Goal: Task Accomplishment & Management: Manage account settings

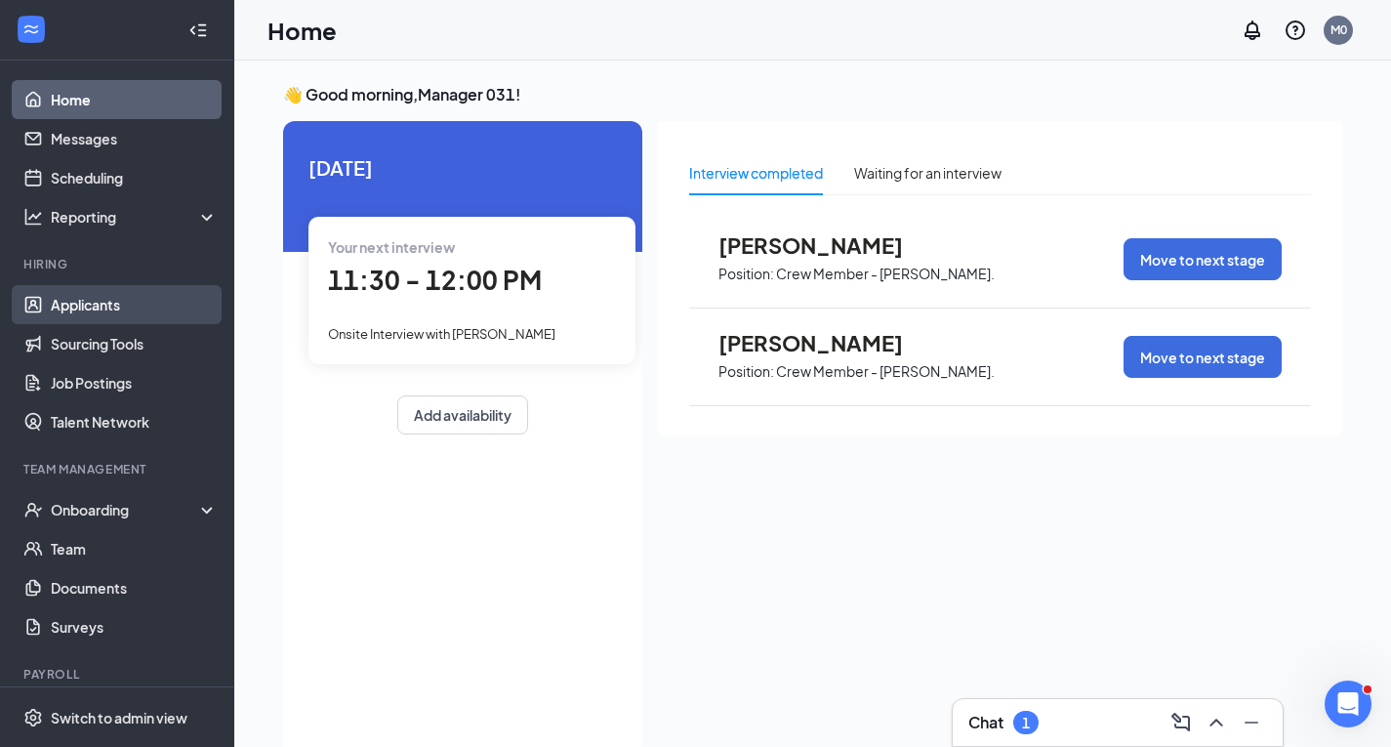
click at [149, 296] on link "Applicants" at bounding box center [134, 304] width 167 height 39
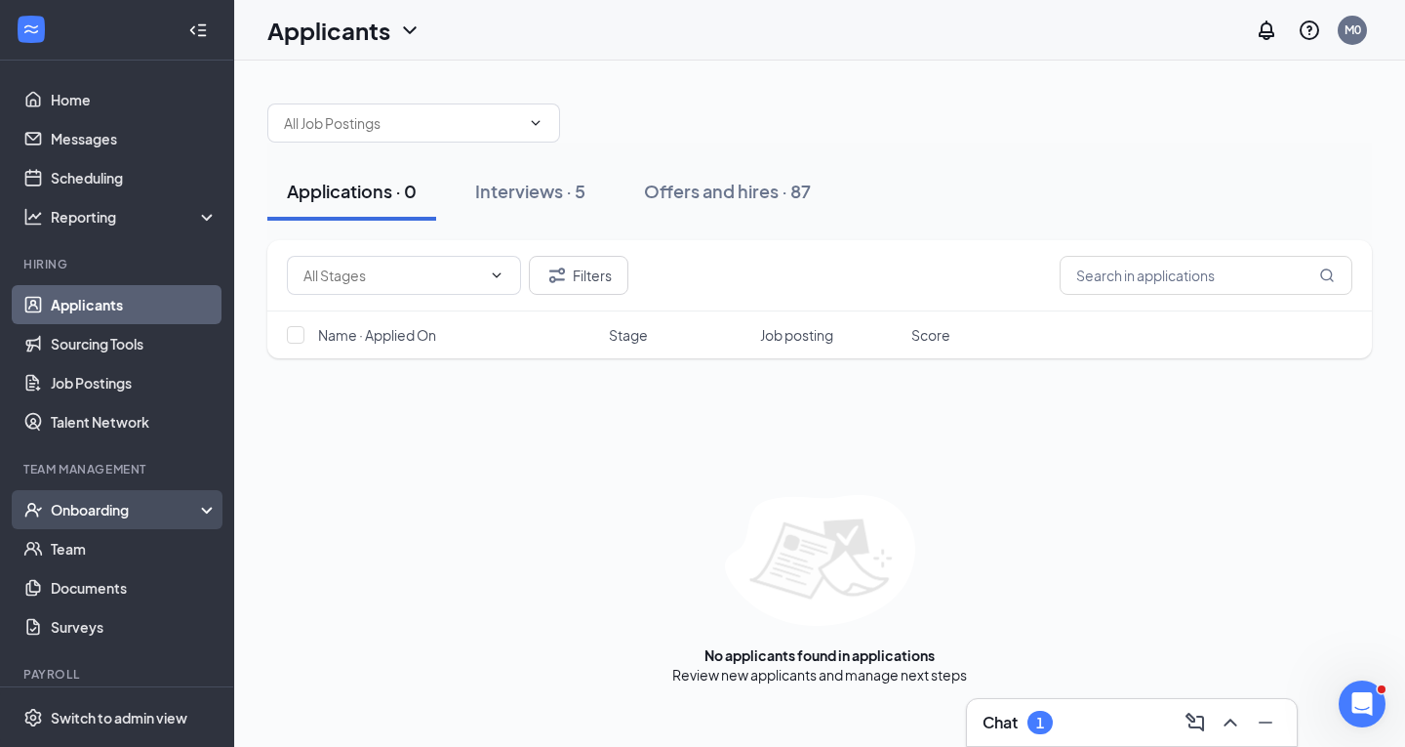
click at [168, 496] on div "Onboarding" at bounding box center [117, 509] width 234 height 39
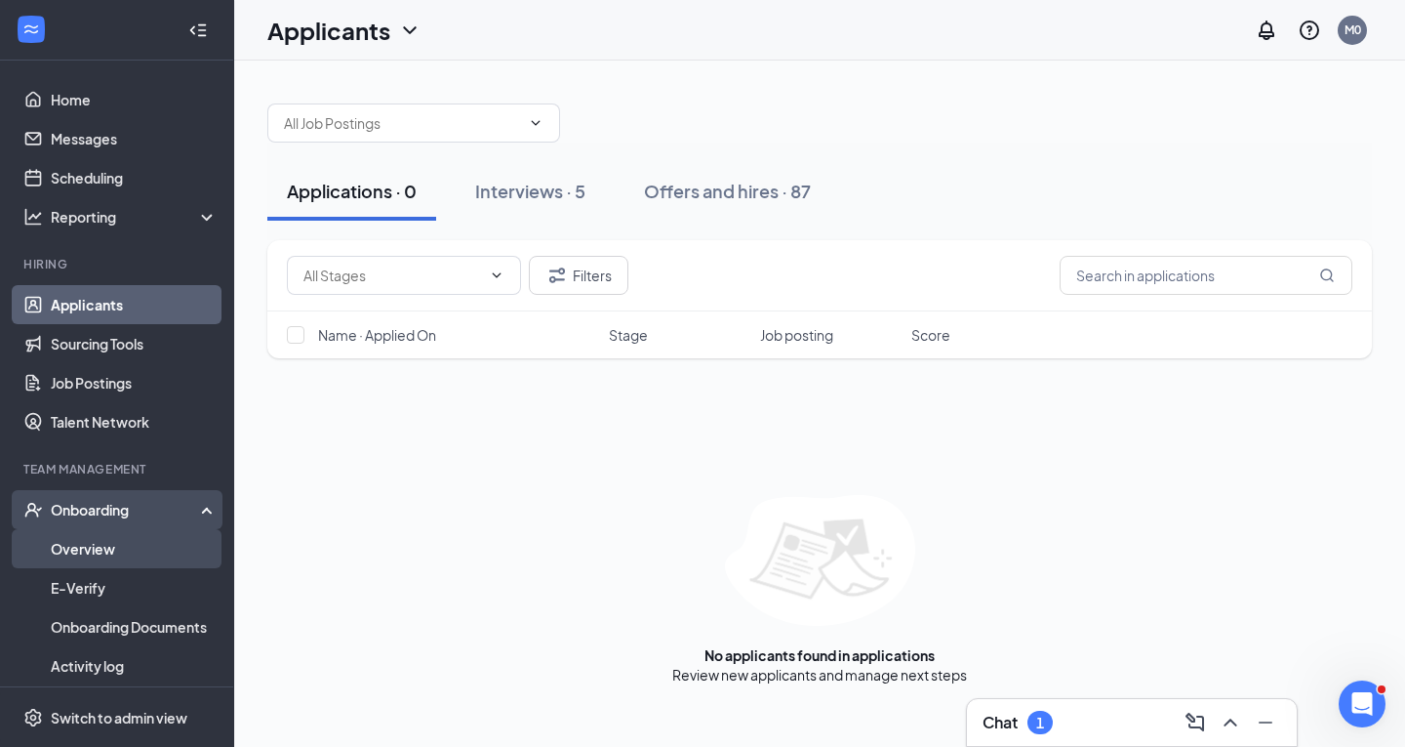
click at [162, 536] on link "Overview" at bounding box center [134, 548] width 167 height 39
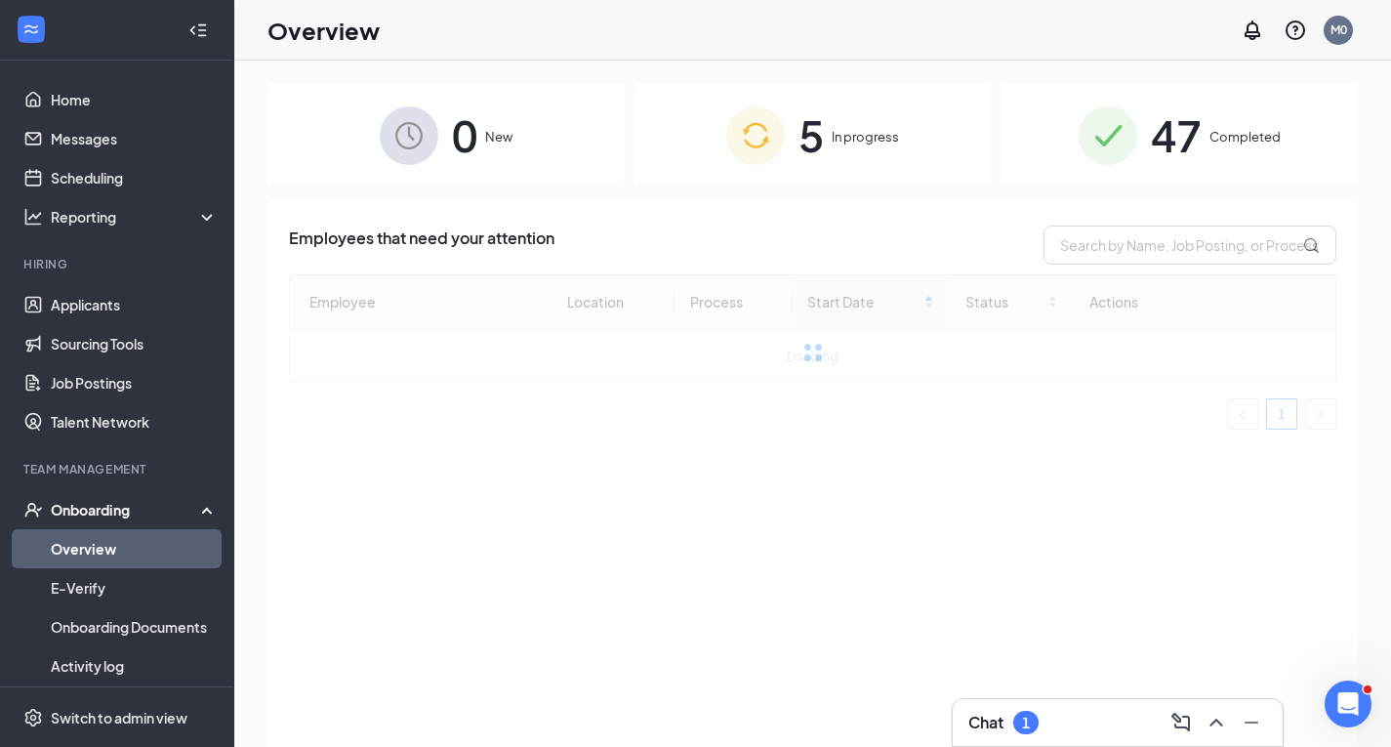
click at [749, 152] on img at bounding box center [755, 135] width 59 height 59
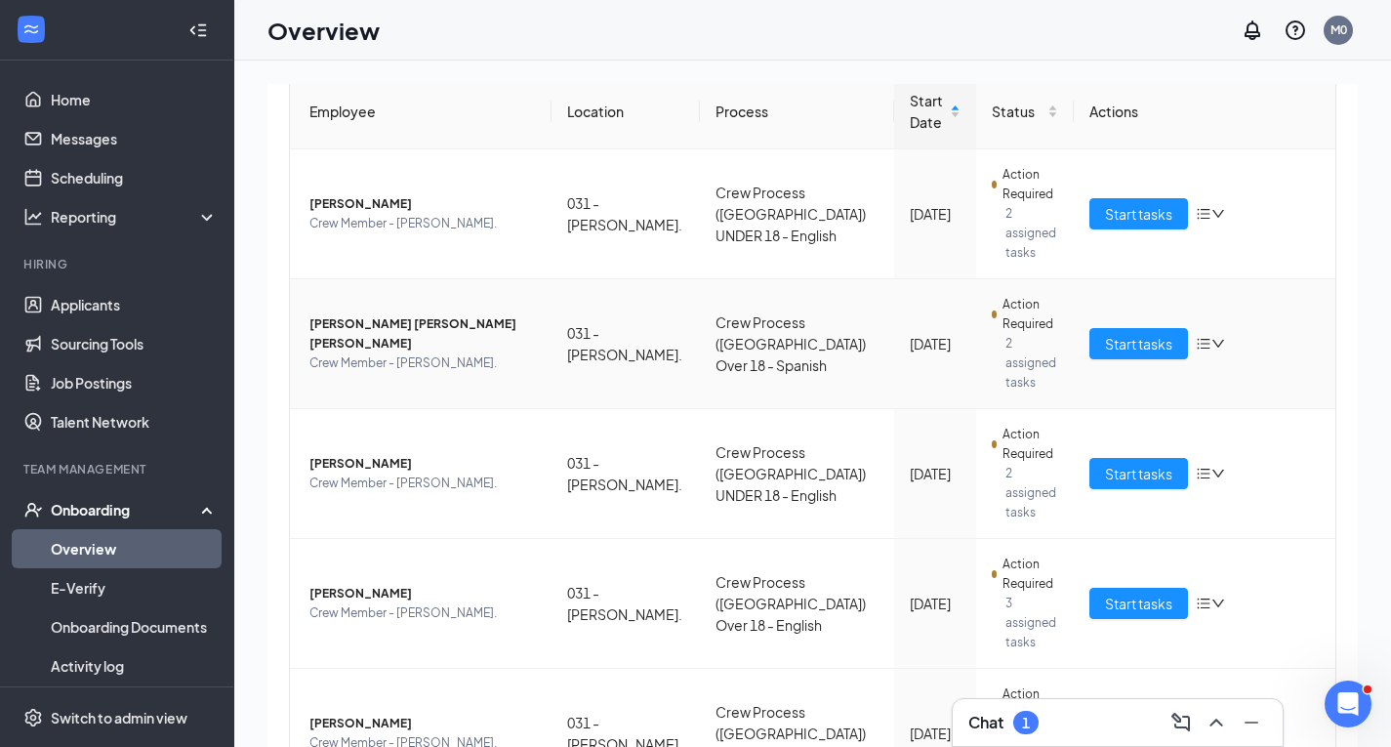
scroll to position [222, 0]
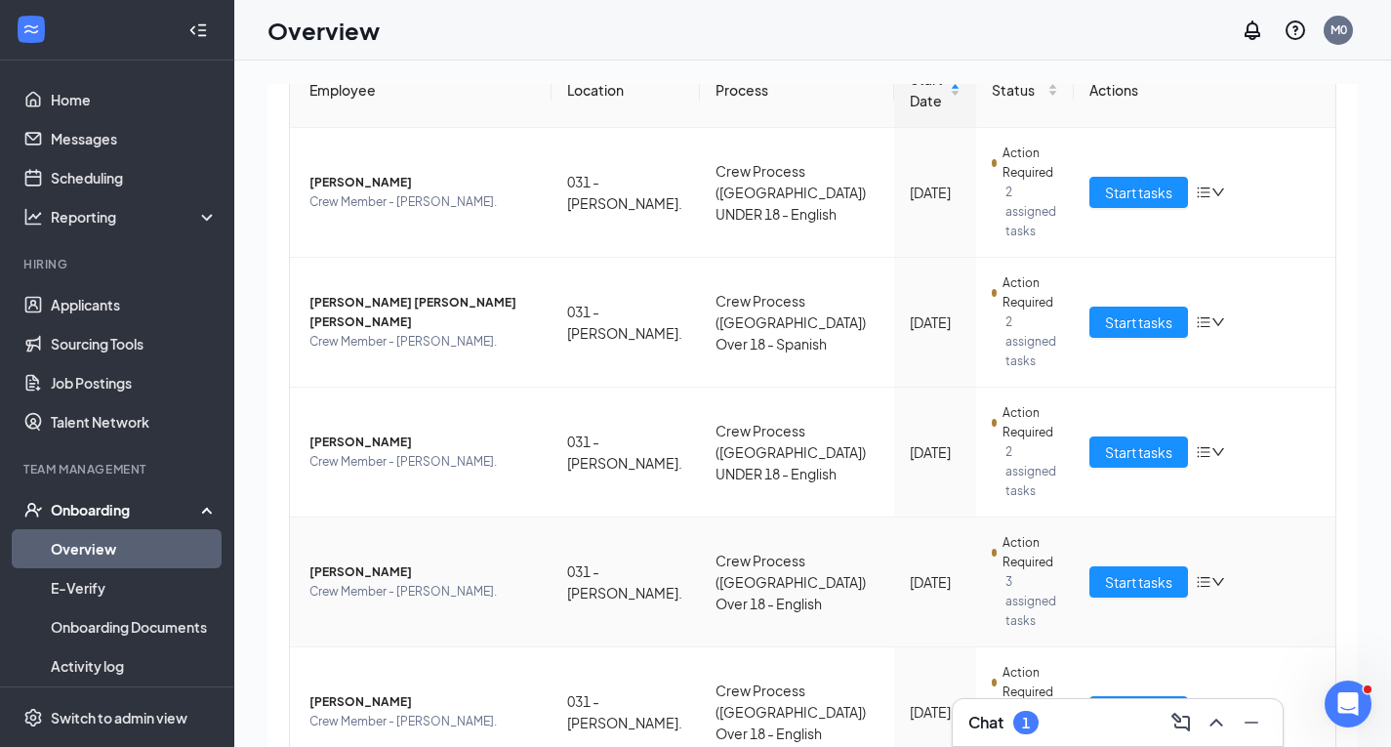
click at [1211, 575] on icon "down" at bounding box center [1218, 582] width 14 height 14
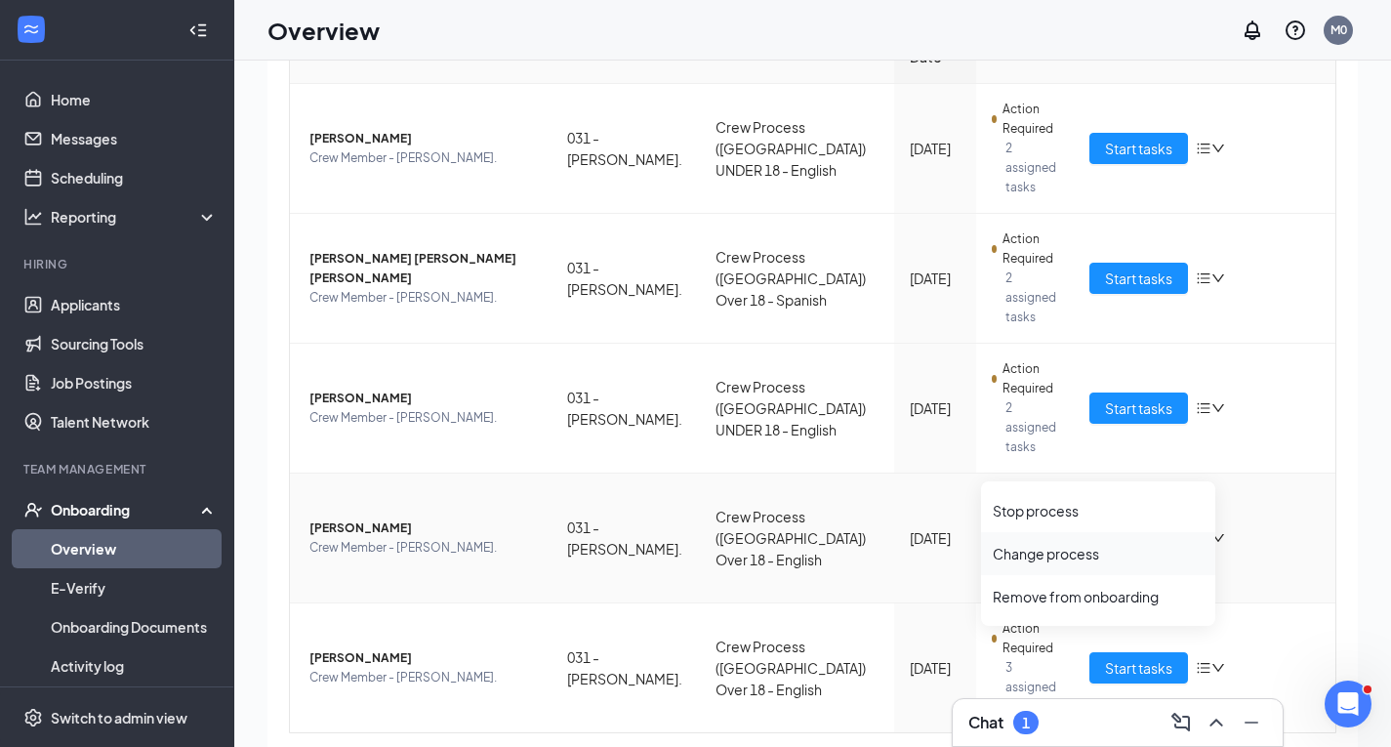
scroll to position [88, 0]
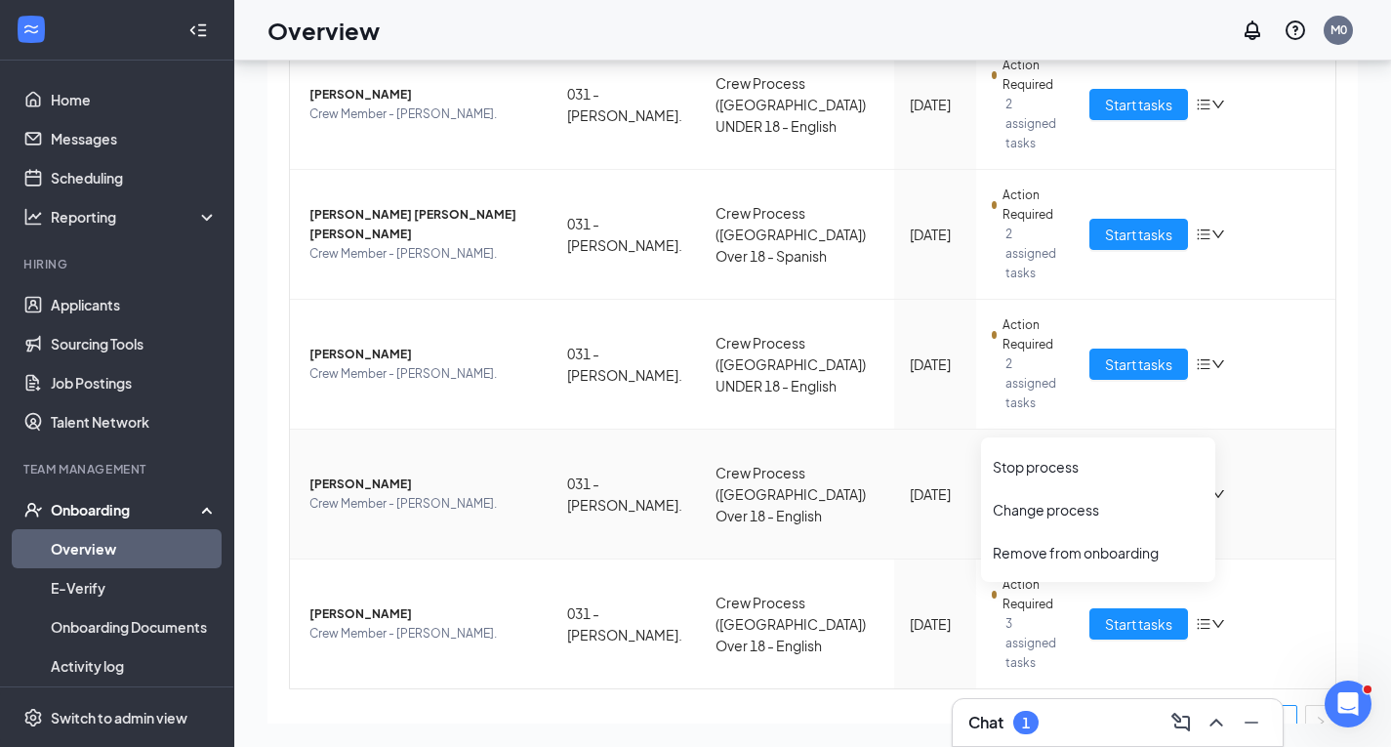
click at [894, 438] on td "Sep 21" at bounding box center [934, 494] width 81 height 130
click at [991, 445] on div "Action Required" at bounding box center [1024, 464] width 67 height 39
click at [1117, 483] on span "Start tasks" at bounding box center [1138, 493] width 67 height 21
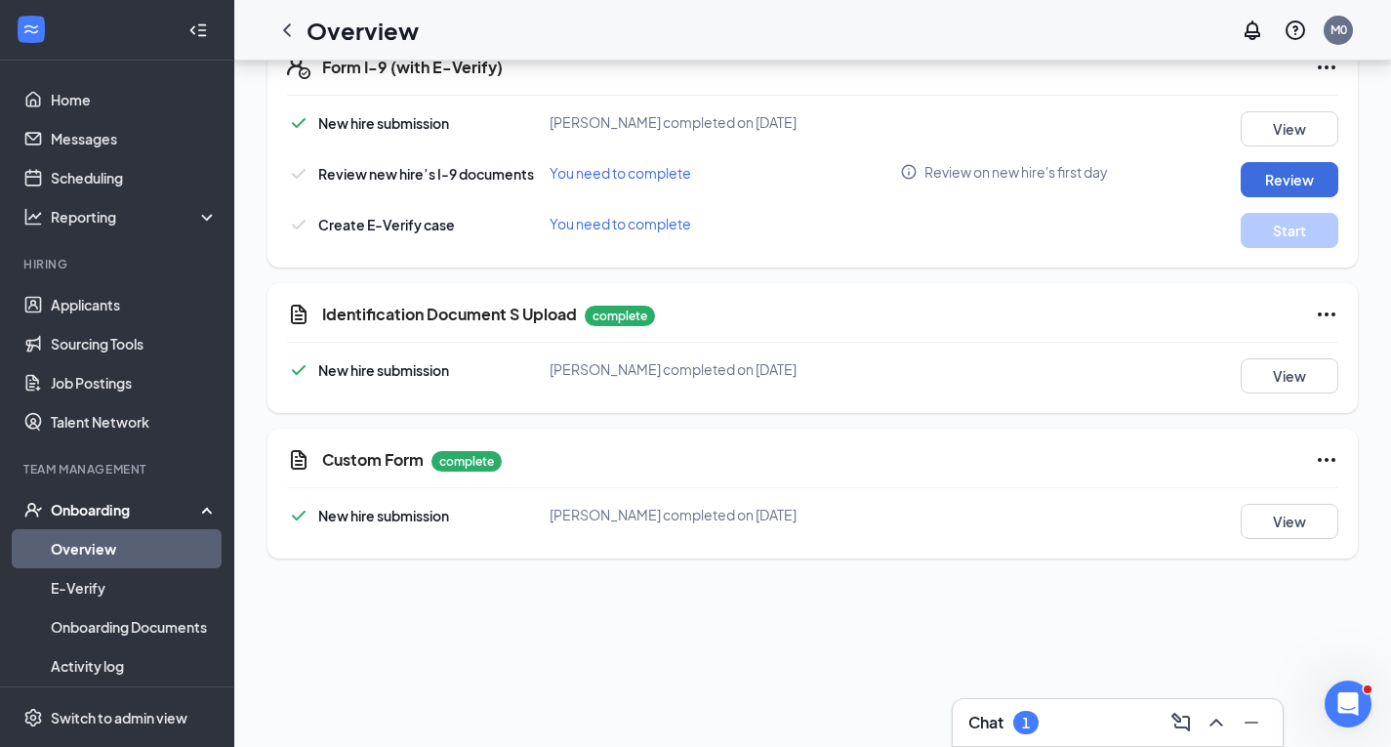
scroll to position [683, 0]
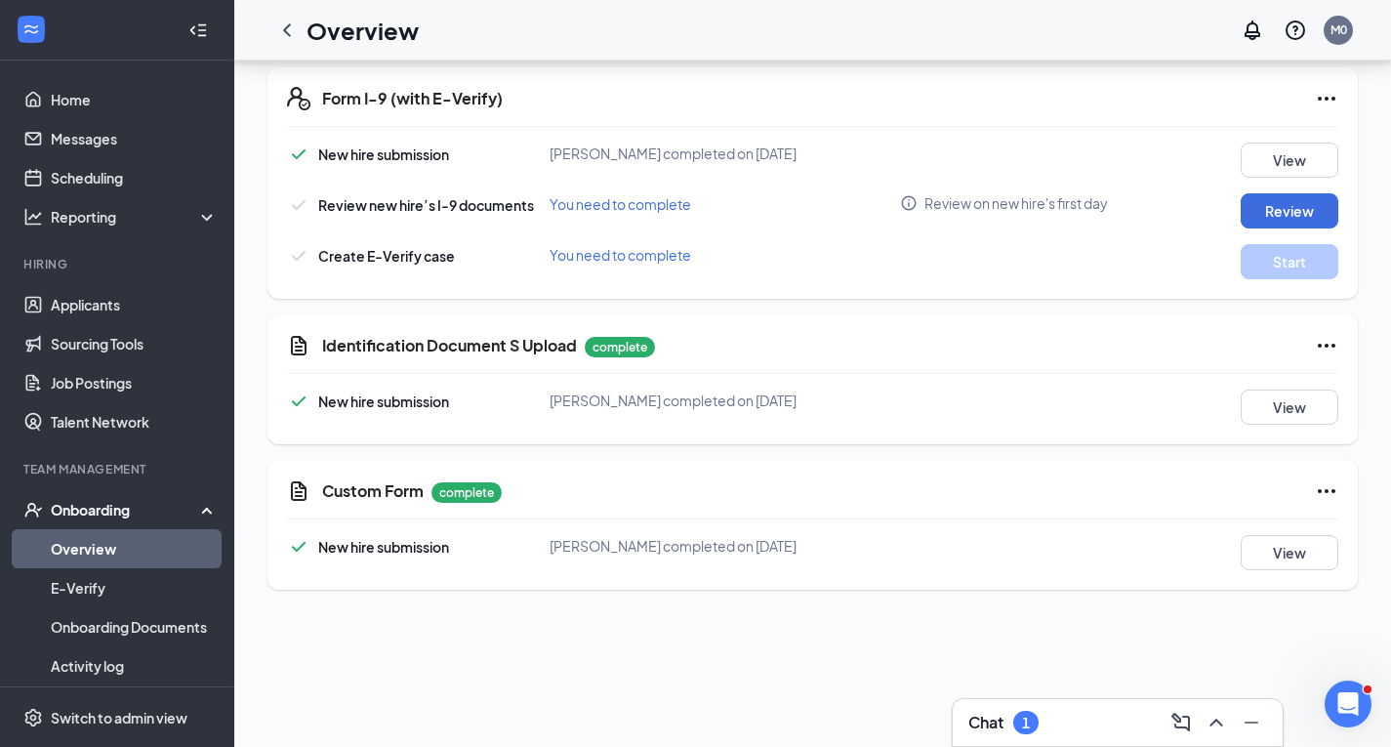
click at [1314, 348] on icon "Ellipses" at bounding box center [1325, 345] width 23 height 23
click at [1270, 387] on span "Restart" at bounding box center [1273, 386] width 47 height 20
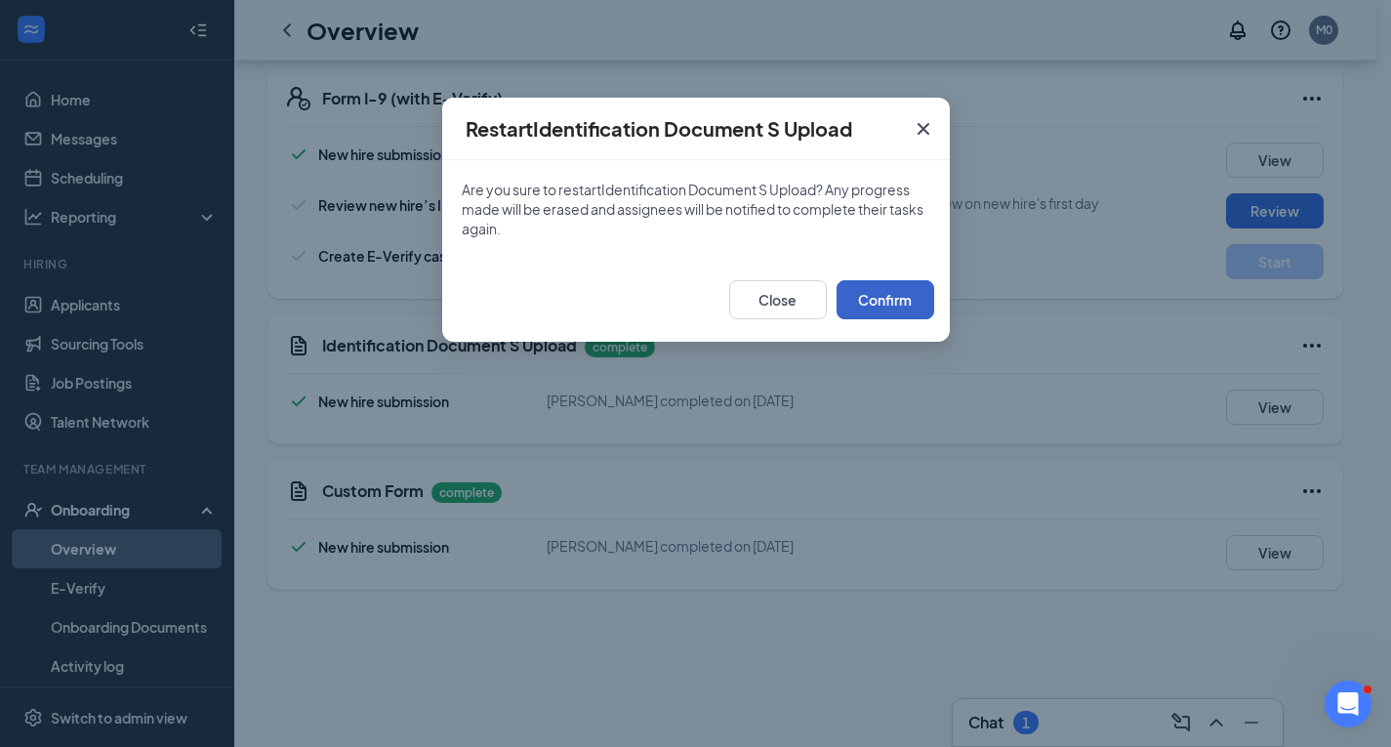
click at [876, 310] on button "Confirm" at bounding box center [885, 299] width 98 height 39
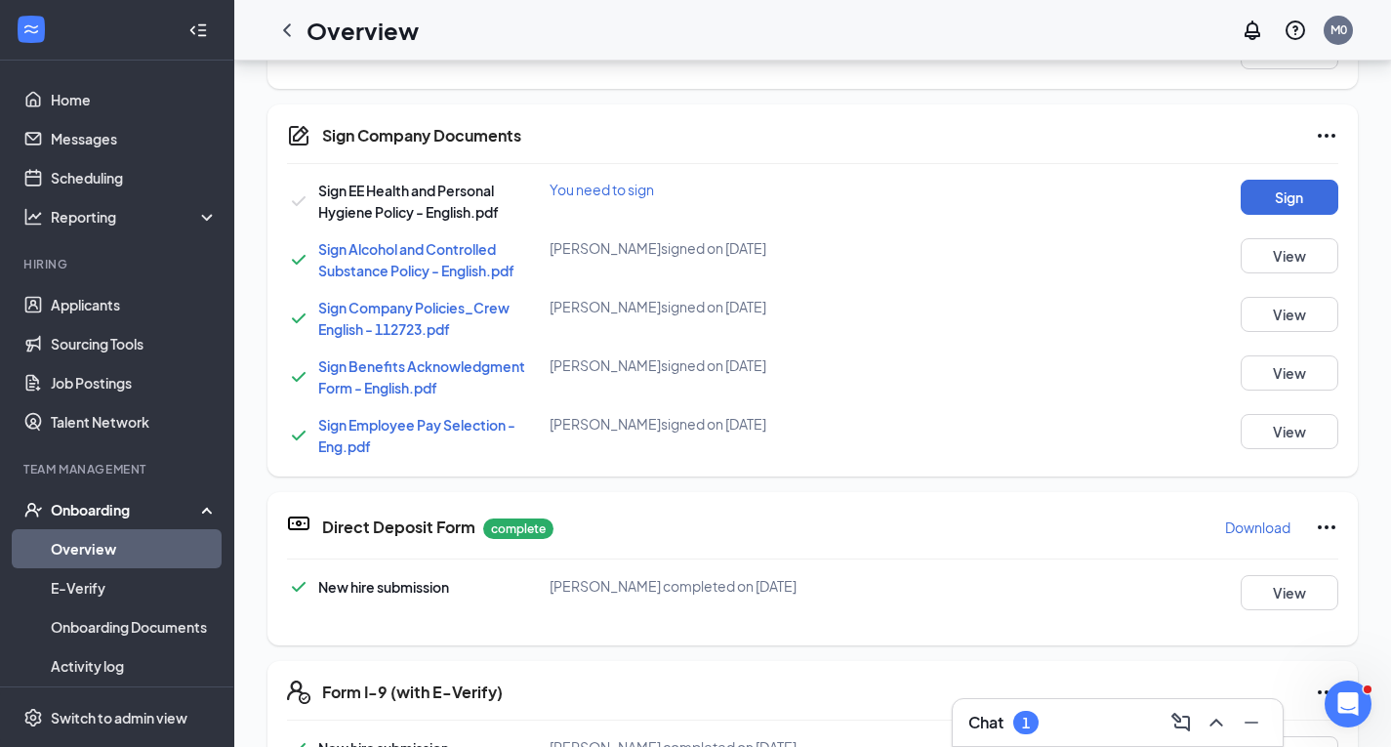
scroll to position [98, 0]
